Goal: Find specific page/section: Find specific page/section

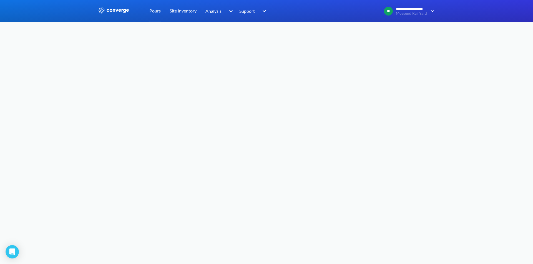
click at [154, 11] on link "Pours" at bounding box center [154, 11] width 11 height 22
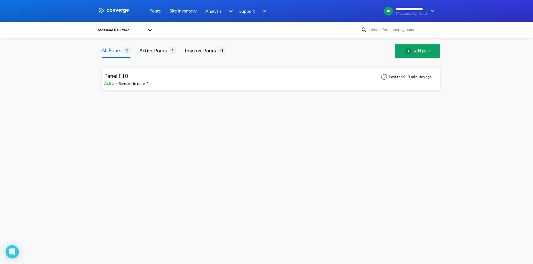
click at [136, 76] on div "Panel F10" at bounding box center [126, 76] width 45 height 9
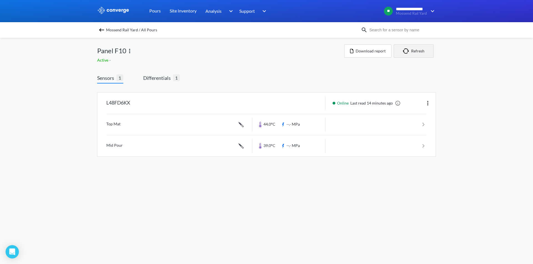
click at [416, 53] on button "Refresh" at bounding box center [413, 50] width 40 height 13
click at [186, 12] on link "Site Inventory" at bounding box center [183, 11] width 27 height 22
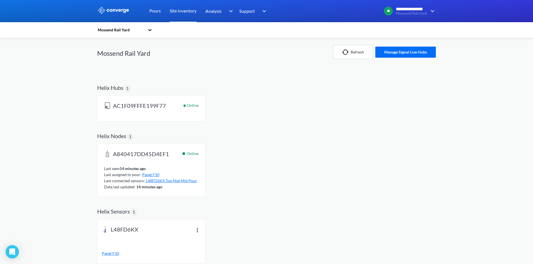
click at [153, 174] on span "Panel F10" at bounding box center [150, 174] width 17 height 5
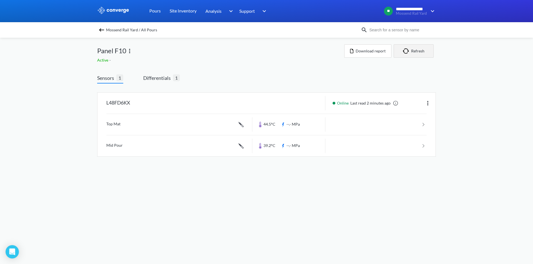
click at [417, 52] on button "Refresh" at bounding box center [413, 50] width 40 height 13
click at [417, 54] on button "Refresh" at bounding box center [413, 50] width 40 height 13
click at [422, 53] on button "Refresh" at bounding box center [413, 50] width 40 height 13
click at [190, 14] on link "Site Inventory" at bounding box center [183, 11] width 27 height 22
